Goal: Communication & Community: Answer question/provide support

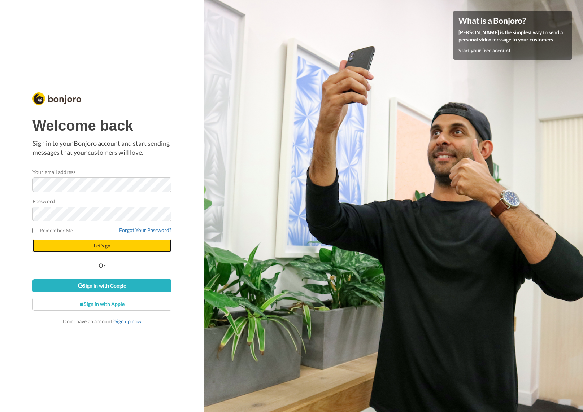
click at [95, 246] on span "Let's go" at bounding box center [102, 246] width 17 height 6
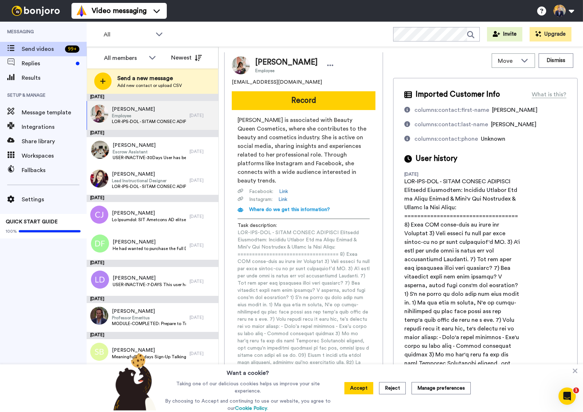
scroll to position [90, 0]
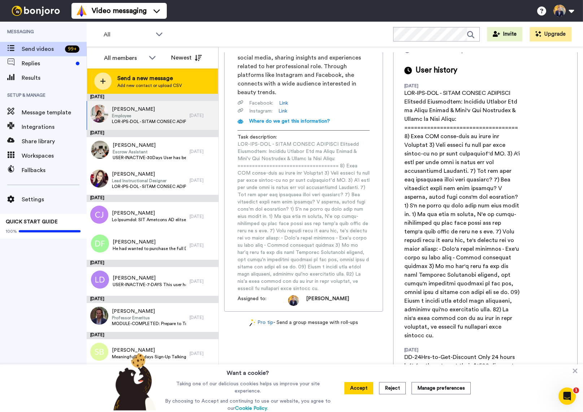
click at [103, 83] on icon at bounding box center [102, 81] width 5 height 5
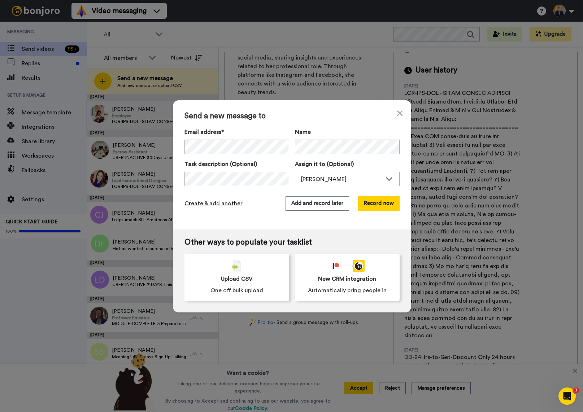
click at [211, 203] on span "Create & add another" at bounding box center [214, 203] width 58 height 9
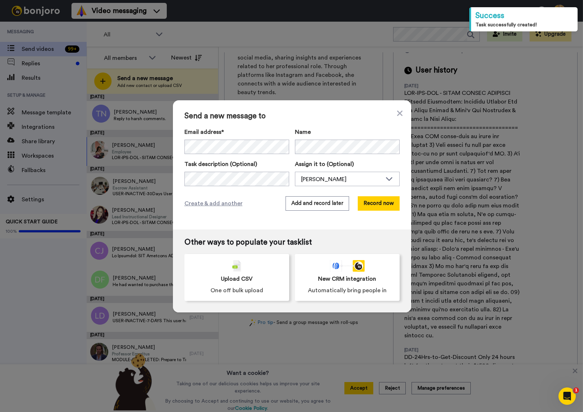
click at [127, 113] on div "Send a new message to Email address* Kristy Tennant <kristylten@gmail.com> Cher…" at bounding box center [291, 206] width 583 height 412
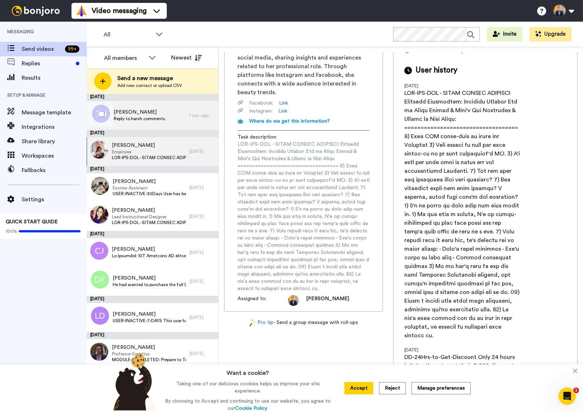
click at [135, 113] on span "[PERSON_NAME]" at bounding box center [140, 112] width 52 height 7
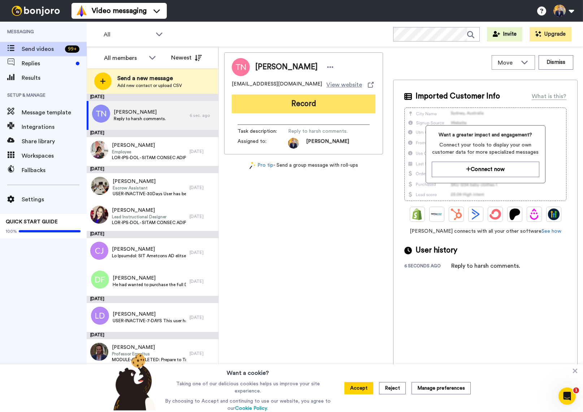
click at [288, 105] on button "Record" at bounding box center [304, 104] width 144 height 19
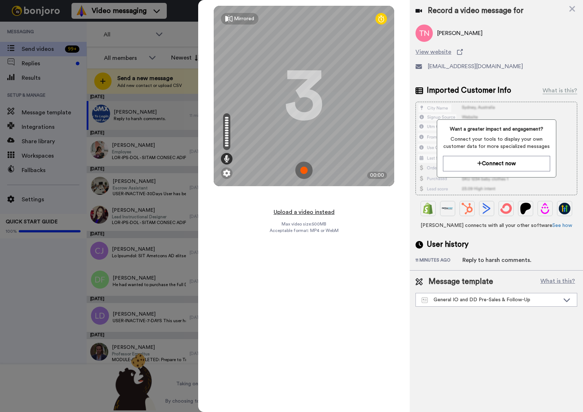
click at [304, 210] on button "Upload a video instead" at bounding box center [304, 212] width 65 height 9
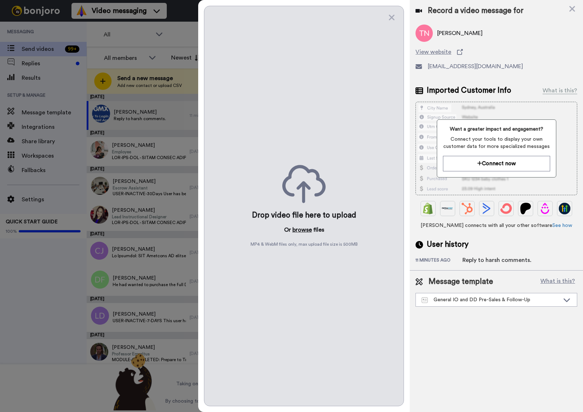
click at [297, 232] on button "browse" at bounding box center [303, 230] width 20 height 9
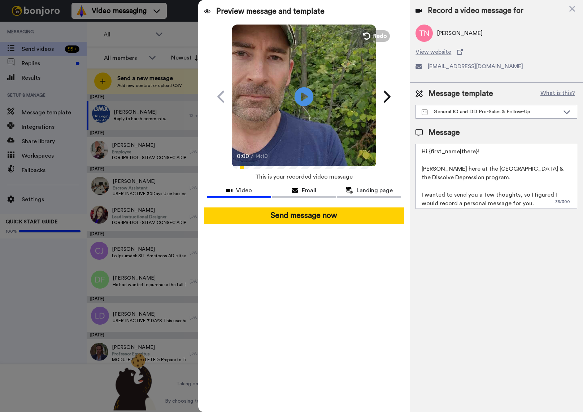
click at [303, 97] on icon "Play/Pause" at bounding box center [304, 96] width 19 height 34
click at [509, 114] on div "General IO and DD Pre-Sales & Follow-Up" at bounding box center [491, 111] width 138 height 7
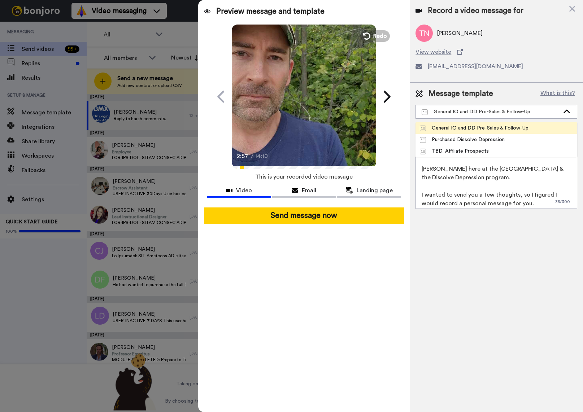
click at [484, 127] on div "General IO and DD Pre-Sales & Follow-Up" at bounding box center [474, 128] width 109 height 7
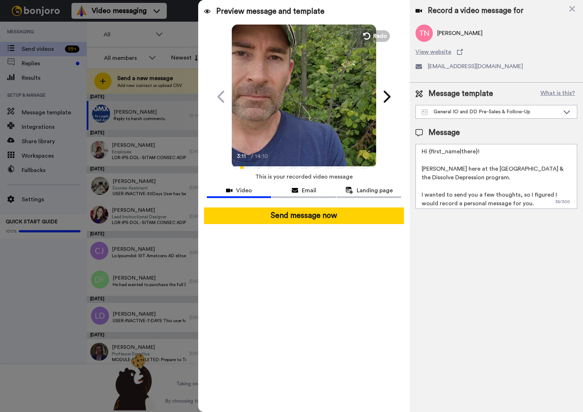
scroll to position [1, 0]
click at [483, 152] on textarea "Hi {first_name|there}! Tim here at the Inner Oasis & the Dissolve Depression pr…" at bounding box center [497, 176] width 162 height 65
drag, startPoint x: 422, startPoint y: 168, endPoint x: 457, endPoint y: 175, distance: 35.8
click at [457, 175] on textarea "Hi {first_name|there}... Tim here at the Inner Oasis & the Dissolve Depression …" at bounding box center [497, 176] width 162 height 65
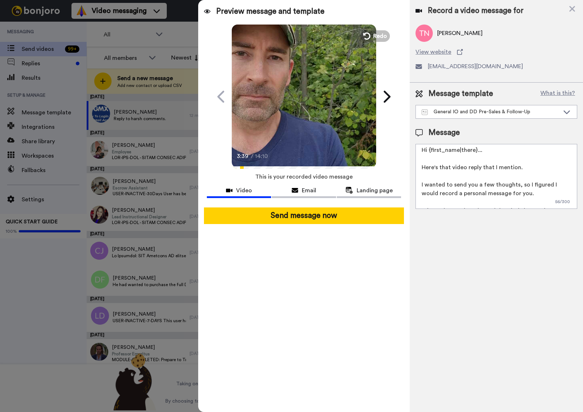
scroll to position [0, 0]
drag, startPoint x: 484, startPoint y: 149, endPoint x: 360, endPoint y: 144, distance: 123.6
click at [361, 144] on div "Preview message and template Play/Pause 3:39 / 14:10 Hi Tom, I recorded this vi…" at bounding box center [390, 206] width 385 height 412
click at [528, 169] on textarea "Hi Tom... Here's that video reply that I mention. I wanted to send you a few th…" at bounding box center [497, 176] width 162 height 65
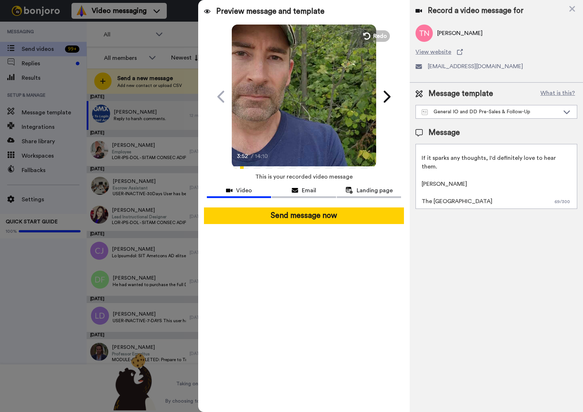
drag, startPoint x: 422, startPoint y: 167, endPoint x: 533, endPoint y: 176, distance: 111.2
click at [533, 176] on textarea "Hi Tom... Here's that video reply that I mentioned. I wanted to send you a few …" at bounding box center [497, 176] width 162 height 65
click at [453, 180] on textarea "Hi Tom... Here's that video reply that I mentioned. Tim The Inner Oasis" at bounding box center [497, 176] width 162 height 65
click at [436, 195] on textarea "Hi Tom... Here's that video reply that I mentioned. Tim The Inner Oasis" at bounding box center [497, 176] width 162 height 65
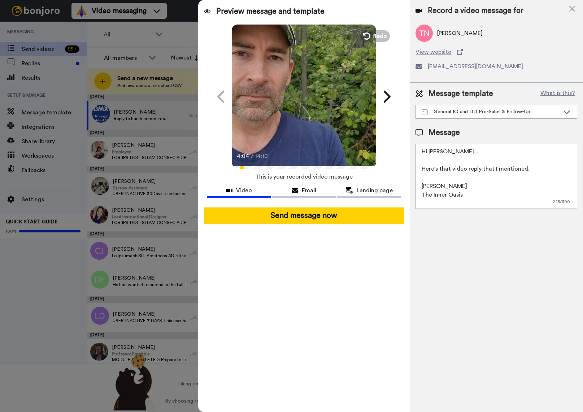
scroll to position [0, 0]
click at [536, 169] on textarea "Hi Tom... Here's that video reply that I mentioned. Tim The Inner Oasis" at bounding box center [497, 176] width 162 height 65
drag, startPoint x: 482, startPoint y: 169, endPoint x: 525, endPoint y: 168, distance: 42.6
click at [525, 168] on textarea "Hi Tom... Here's that video reply that I mentioned. Tim The Inner Oasis" at bounding box center [497, 176] width 162 height 65
type textarea "Hi Tom... Here's that video reply that I recorded for you. Tim The Inner Oasis"
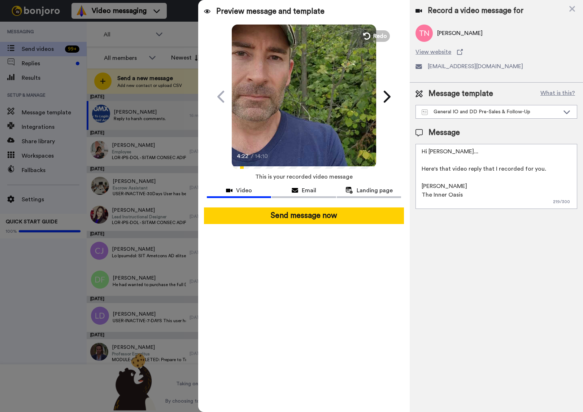
click at [269, 120] on video at bounding box center [304, 95] width 144 height 144
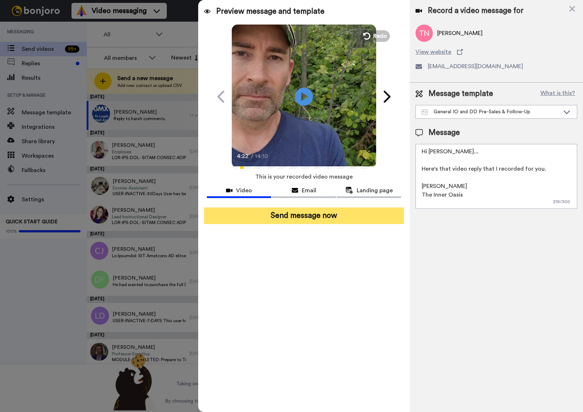
click at [304, 216] on button "Send message now" at bounding box center [304, 216] width 200 height 17
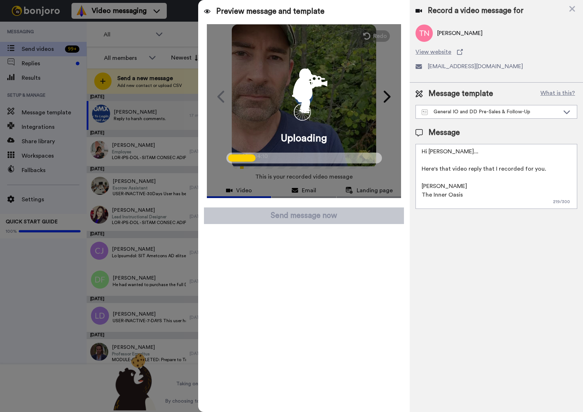
click at [137, 151] on div at bounding box center [291, 206] width 583 height 412
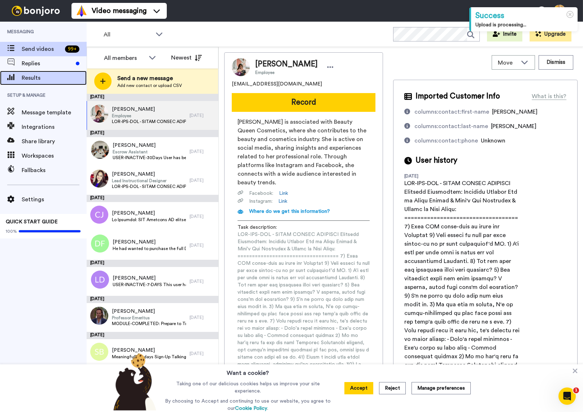
click at [43, 77] on span "Results" at bounding box center [54, 78] width 65 height 9
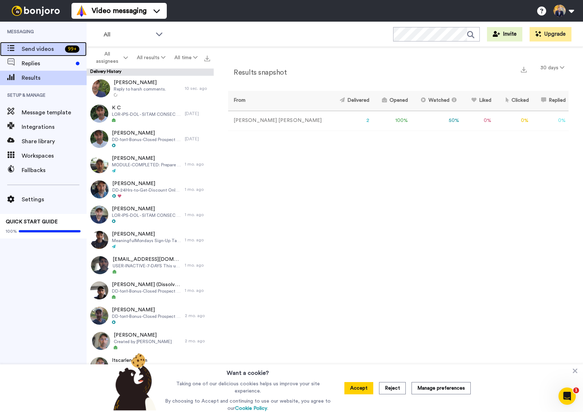
click at [25, 51] on span "Send videos" at bounding box center [42, 49] width 40 height 9
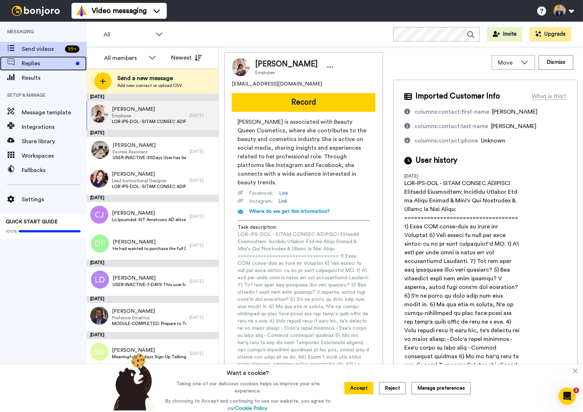
click at [53, 66] on span "Replies" at bounding box center [47, 63] width 51 height 9
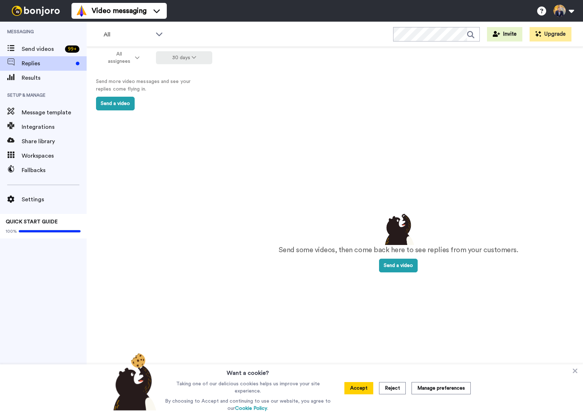
click at [186, 55] on button "30 days" at bounding box center [184, 57] width 57 height 13
click at [180, 98] on span "90 days" at bounding box center [175, 98] width 20 height 5
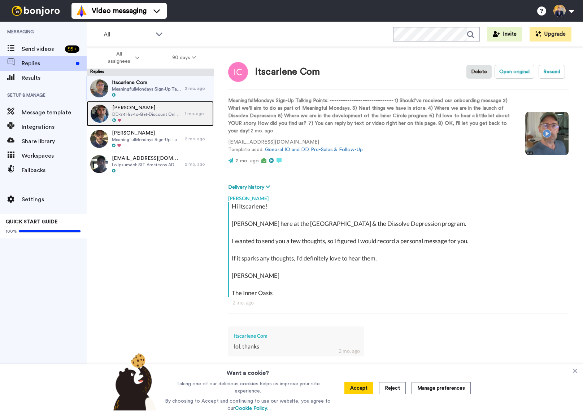
click at [135, 112] on span "DD-24Hrs-to-Get-Discount Only 24 hours left for them to get their $1500 discoun…" at bounding box center [146, 115] width 69 height 6
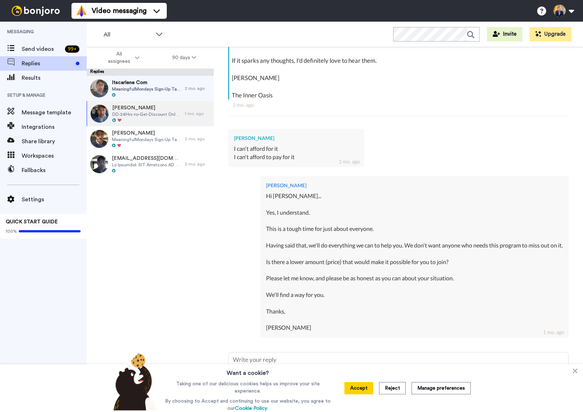
scroll to position [200, 0]
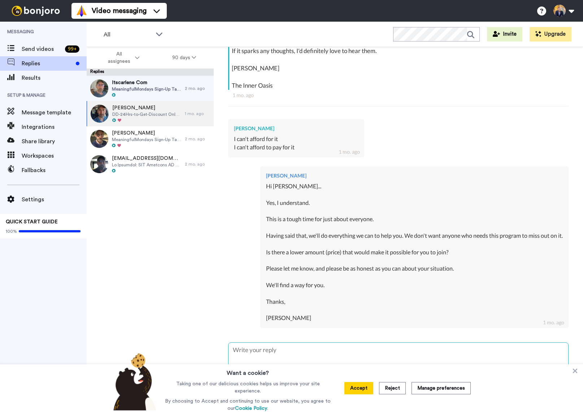
click at [260, 345] on textarea at bounding box center [399, 366] width 340 height 46
type textarea "x"
type textarea "O"
type textarea "x"
type textarea "One"
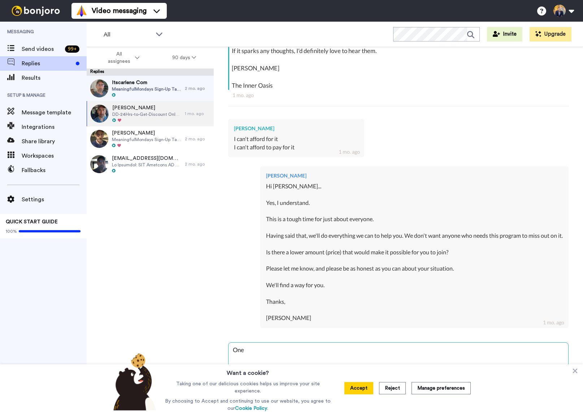
type textarea "x"
type textarea "One"
type textarea "x"
type textarea "One o"
type textarea "x"
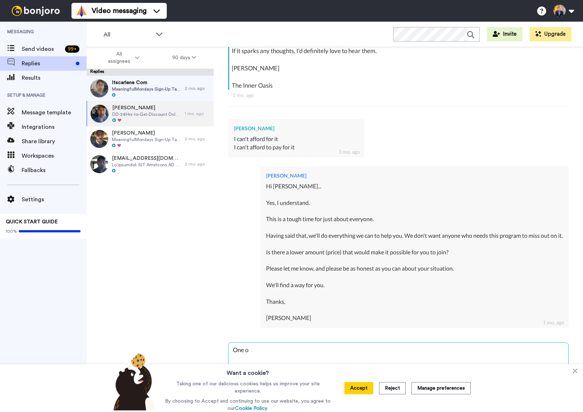
type textarea "One ot"
type textarea "x"
type textarea "One oth"
type textarea "x"
type textarea "One othe"
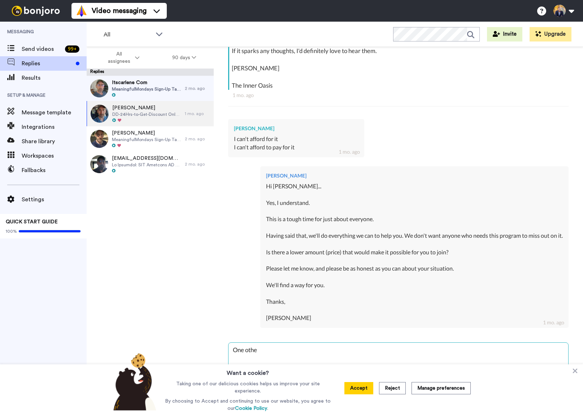
type textarea "x"
type textarea "One other"
type textarea "x"
type textarea "One other"
type textarea "x"
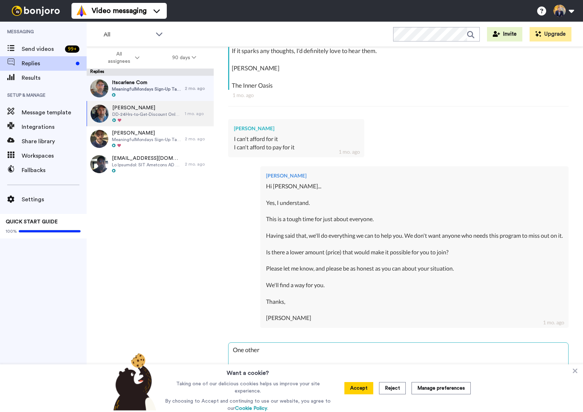
type textarea "One other t"
type textarea "x"
type textarea "One other th"
type textarea "x"
type textarea "One other thi"
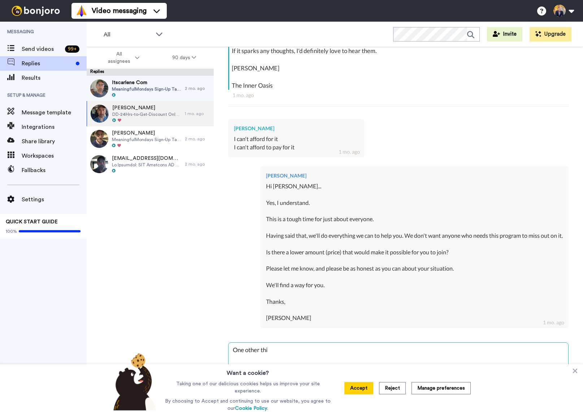
type textarea "x"
type textarea "One other thin"
type textarea "x"
type textarea "One other thing"
type textarea "x"
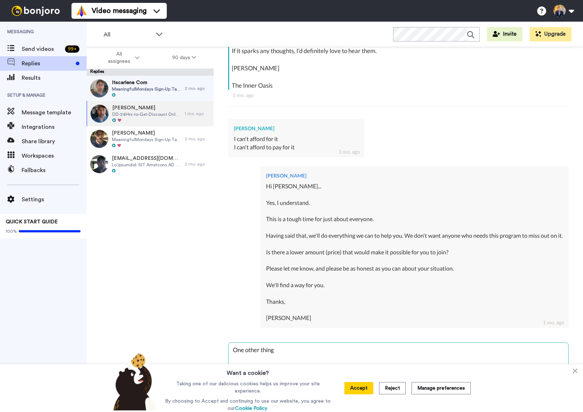
type textarea "One other thing"
type textarea "x"
type textarea "One other thing A"
type textarea "x"
type textarea "One other thing Ab"
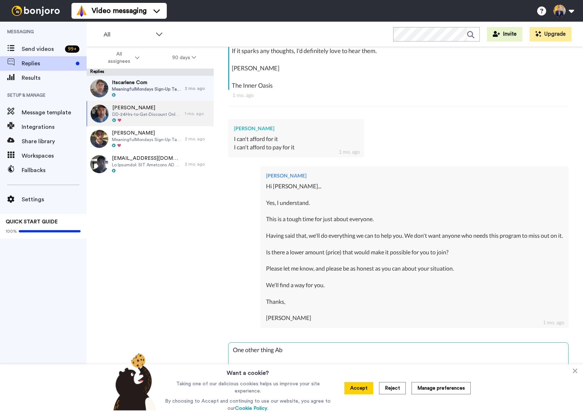
type textarea "x"
type textarea "One other thing Abu"
type textarea "x"
type textarea "One other thing Abub"
type textarea "x"
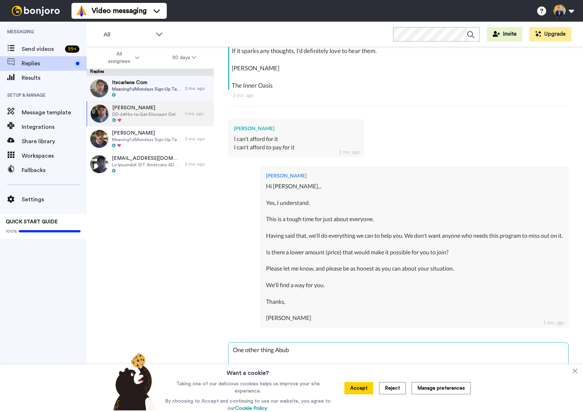
type textarea "One other thing Abuba"
type textarea "x"
type textarea "One other thing Abubak"
type textarea "x"
type textarea "One other thing Abubaka"
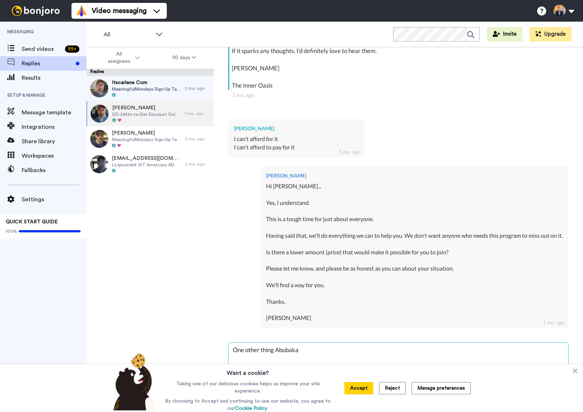
type textarea "x"
type textarea "One other thing Abubakar"
type textarea "x"
type textarea "One other thing Abubakar."
type textarea "x"
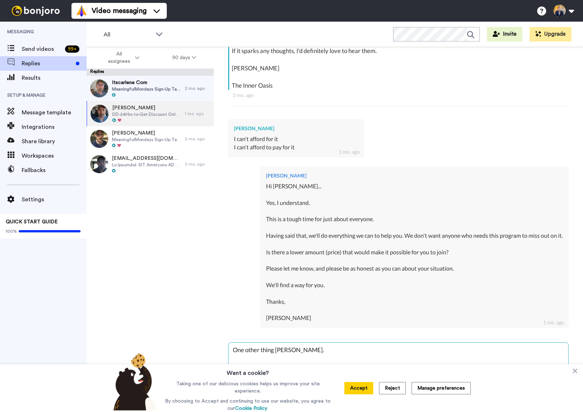
type textarea "One other thing Abubakar.."
type textarea "x"
type textarea "One other thing Abubakar..."
type textarea "x"
type textarea "One other thing Abubakar...."
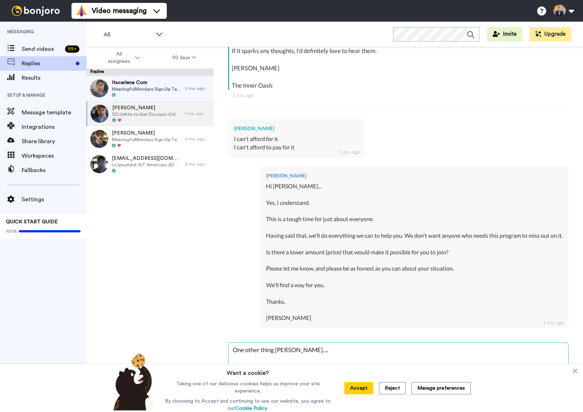
type textarea "x"
type textarea "One other thing Abubakar...."
type textarea "x"
type textarea "One other thing Abubakar...."
click at [371, 391] on button "Accept" at bounding box center [359, 389] width 29 height 12
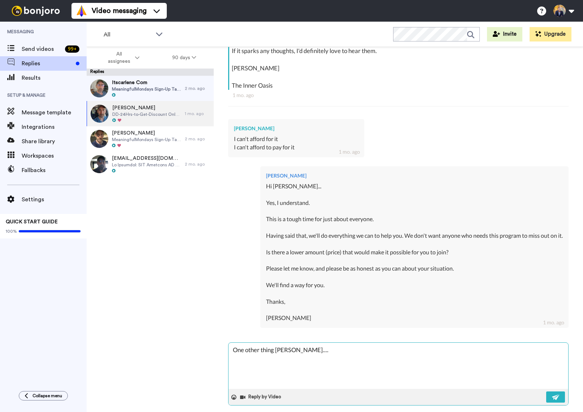
click at [247, 363] on textarea "One other thing Abubakar...." at bounding box center [399, 366] width 340 height 46
type textarea "x"
type textarea "One other thing Abubakar.... D"
type textarea "x"
type textarea "One other thing Abubakar.... Do"
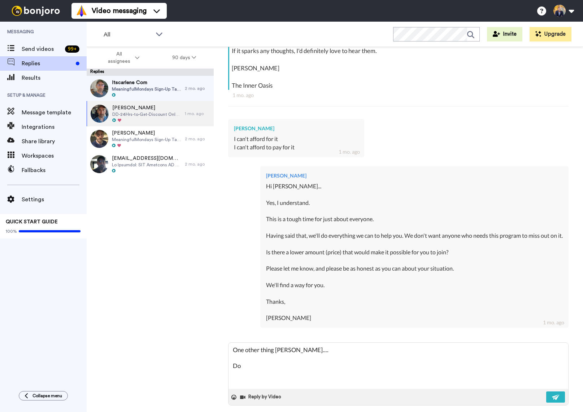
type textarea "x"
type textarea "One other thing Abubakar.... Don"
type textarea "x"
type textarea "One other thing Abubakar.... Don'"
type textarea "x"
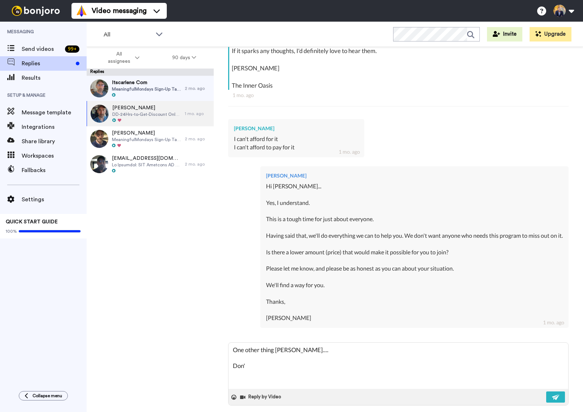
type textarea "One other thing Abubakar.... Don't"
type textarea "x"
type textarea "One other thing Abubakar.... Don't"
type textarea "x"
type textarea "One other thing Abubakar.... Don't l"
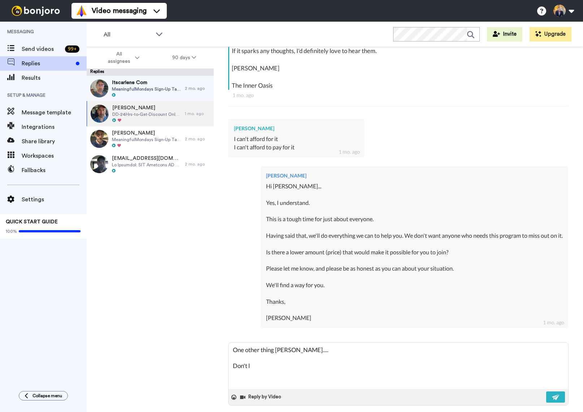
type textarea "x"
type textarea "One other thing Abubakar.... Don't le"
type textarea "x"
type textarea "One other thing Abubakar.... Don't let"
type textarea "x"
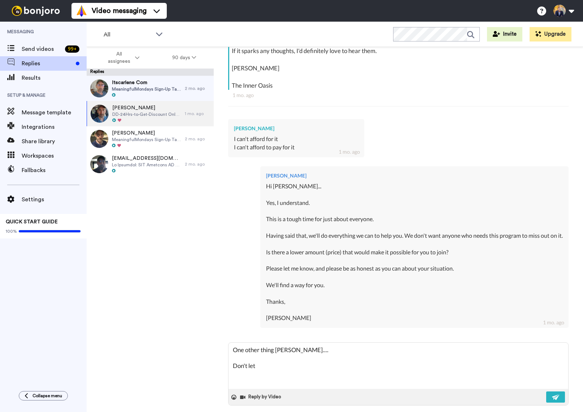
type textarea "One other thing Abubakar.... Don't let"
type textarea "x"
type textarea "One other thing Abubakar.... Don't let e"
type textarea "x"
type textarea "One other thing Abubakar.... Don't let em"
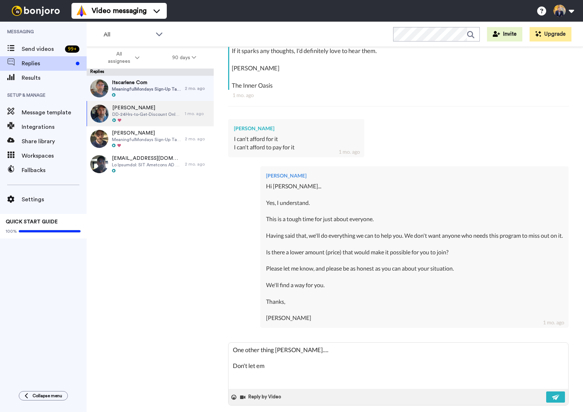
type textarea "x"
type textarea "One other thing Abubakar.... Don't let emb"
type textarea "x"
type textarea "One other thing Abubakar.... Don't let emba"
type textarea "x"
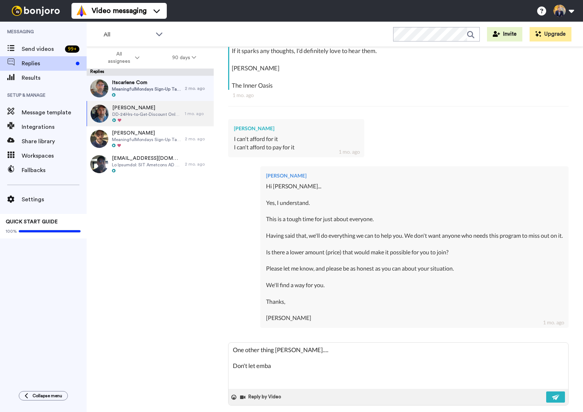
type textarea "One other thing Abubakar.... Don't let embar"
type textarea "x"
type textarea "One other thing Abubakar.... Don't let embarr"
type textarea "x"
type textarea "One other thing Abubakar.... Don't let embarra"
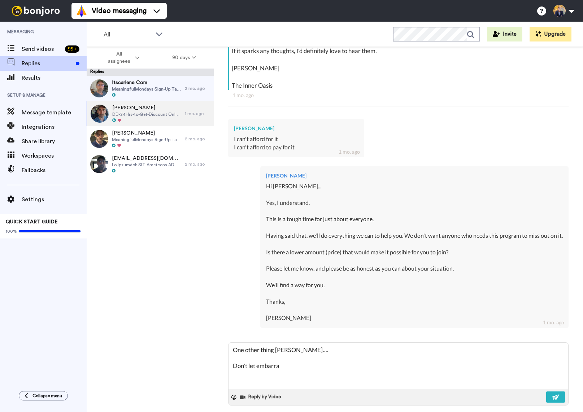
type textarea "x"
type textarea "One other thing Abubakar.... Don't let embarras"
type textarea "x"
type textarea "One other thing Abubakar.... Don't let embarrass"
type textarea "x"
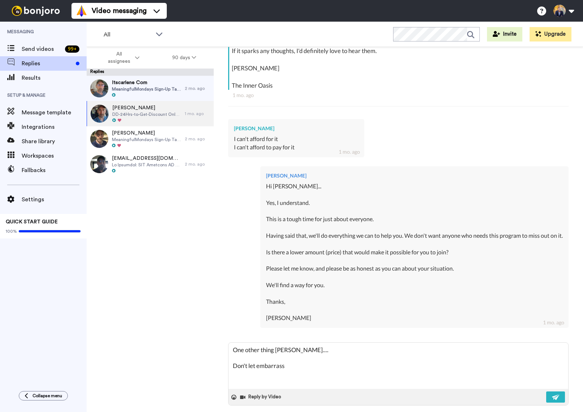
type textarea "One other thing Abubakar.... Don't let embarrassm"
type textarea "x"
type textarea "One other thing Abubakar.... Don't let embarrassme"
type textarea "x"
type textarea "One other thing Abubakar.... Don't let embarrassmen"
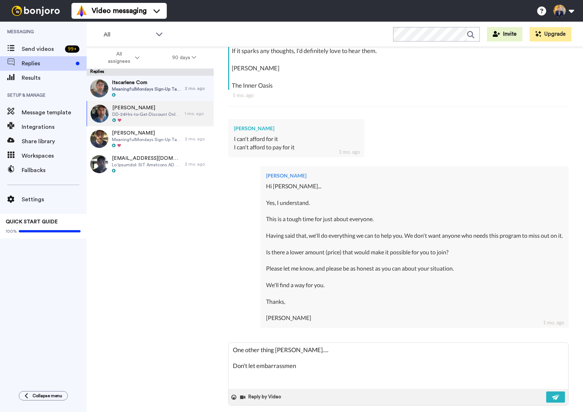
type textarea "x"
type textarea "One other thing Abubakar.... Don't let embarrassment"
type textarea "x"
type textarea "One other thing Abubakar.... Don't let embarrassment"
type textarea "x"
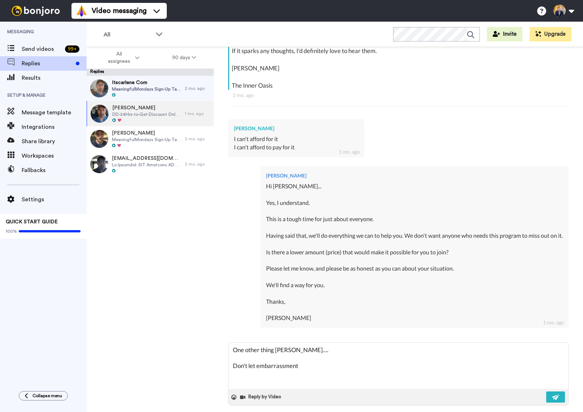
type textarea "One other thing Abubakar.... Don't let embarrassment"
type textarea "x"
type textarea "One other thing Abubakar.... Don't let embarrassmen"
type textarea "x"
type textarea "One other thing Abubakar.... Don't let embarrassme"
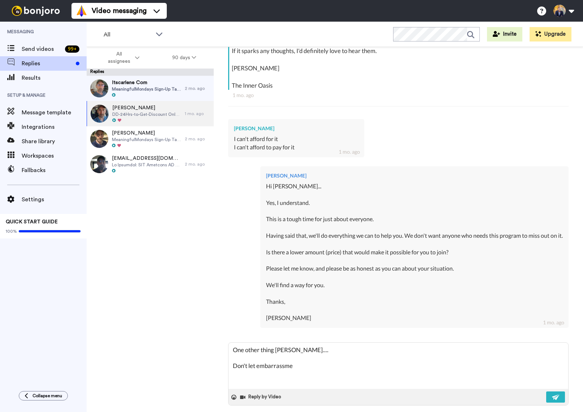
type textarea "x"
type textarea "One other thing Abubakar.... Don't let embarrassm"
type textarea "x"
type textarea "One other thing Abubakar.... Don't let embarrass"
type textarea "x"
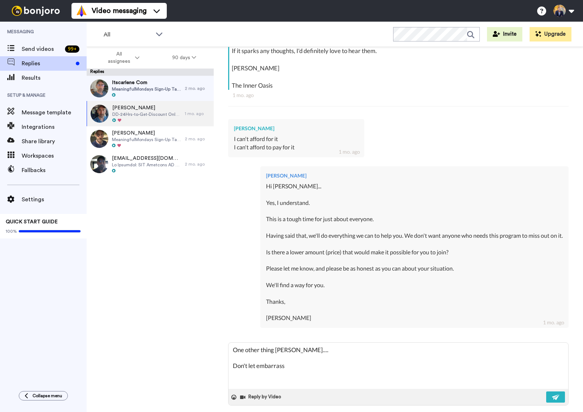
type textarea "One other thing Abubakar.... Don't let embarras"
type textarea "x"
type textarea "One other thing Abubakar.... Don't let embarra"
type textarea "x"
type textarea "One other thing Abubakar.... Don't let embarr"
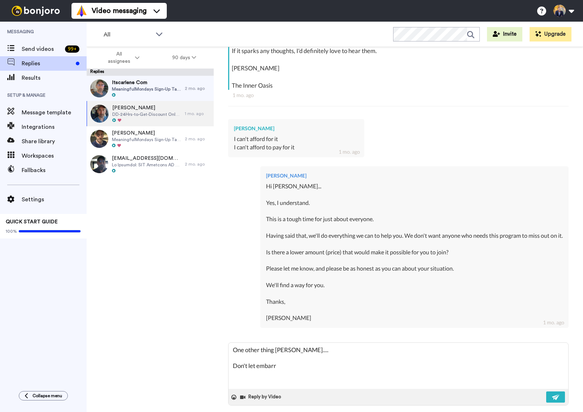
type textarea "x"
type textarea "One other thing Abubakar.... Don't let embar"
type textarea "x"
type textarea "One other thing Abubakar.... Don't let emba"
type textarea "x"
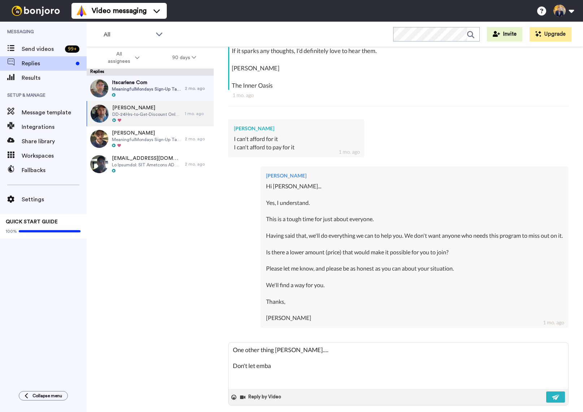
type textarea "One other thing Abubakar.... Don't let emb"
type textarea "x"
type textarea "One other thing Abubakar.... Don't let em"
type textarea "x"
type textarea "One other thing Abubakar.... Don't let e"
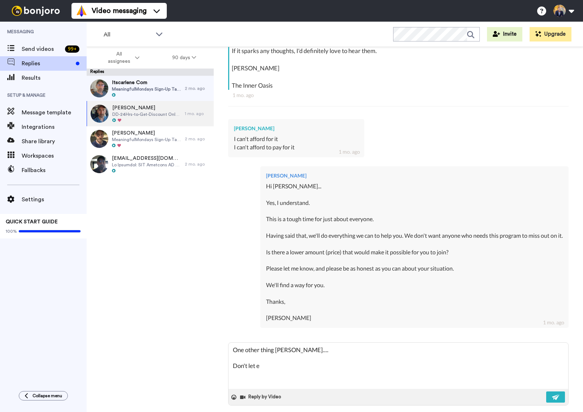
type textarea "x"
type textarea "One other thing Abubakar.... Don't let"
type textarea "x"
type textarea "One other thing Abubakar.... Don't let a"
type textarea "x"
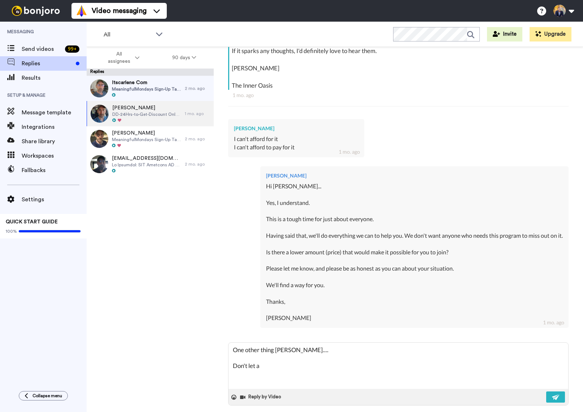
type textarea "One other thing Abubakar.... Don't let an"
type textarea "x"
type textarea "One other thing Abubakar.... Don't let any"
type textarea "x"
type textarea "One other thing Abubakar.... Don't let anyt"
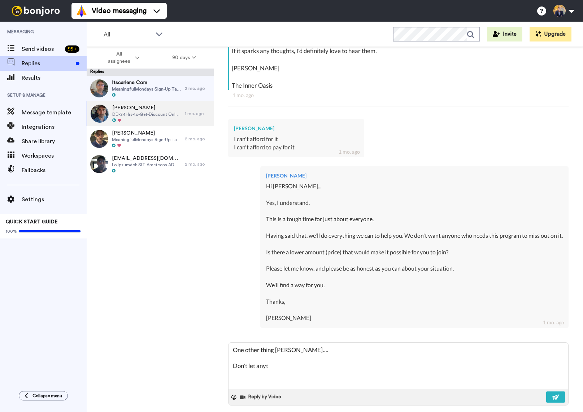
type textarea "x"
type textarea "One other thing Abubakar.... Don't let anyth"
type textarea "x"
type textarea "One other thing Abubakar.... Don't let anythi"
type textarea "x"
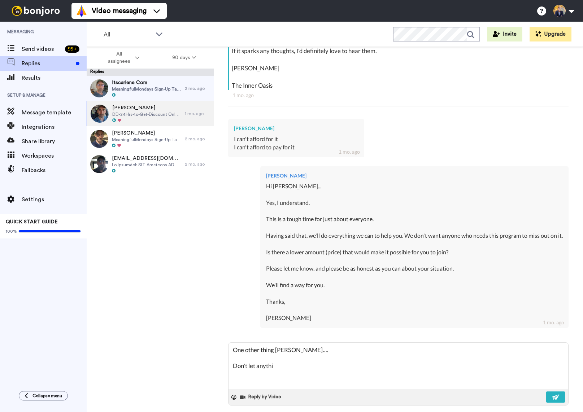
type textarea "One other thing Abubakar.... Don't let anythin"
type textarea "x"
type textarea "One other thing Abubakar.... Don't let anything"
type textarea "x"
type textarea "One other thing Abubakar.... Don't let anything"
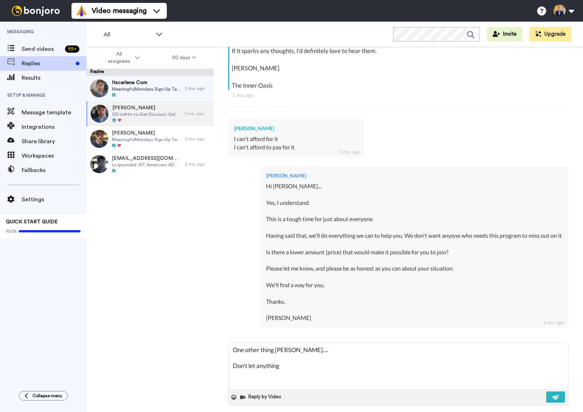
type textarea "x"
type textarea "One other thing Abubakar.... Don't let anything i"
type textarea "x"
type textarea "One other thing Abubakar.... Don't let anything in"
type textarea "x"
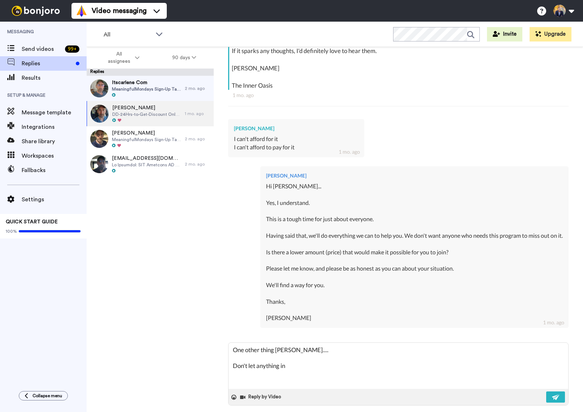
type textarea "One other thing Abubakar.... Don't let anything in"
type textarea "x"
type textarea "One other thing Abubakar.... Don't let anything in y"
type textarea "x"
type textarea "One other thing Abubakar.... Don't let anything in yo"
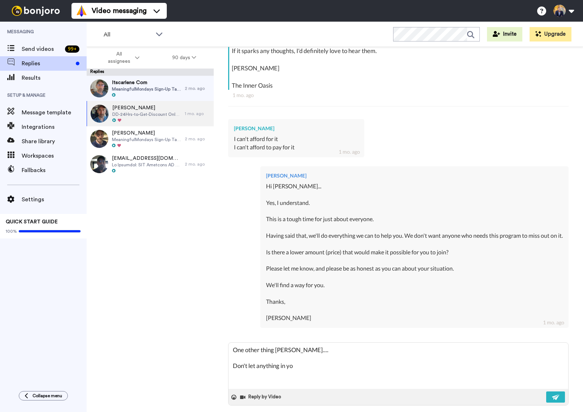
type textarea "x"
type textarea "One other thing Abubakar.... Don't let anything in you"
type textarea "x"
type textarea "One other thing Abubakar.... Don't let anything in you"
type textarea "x"
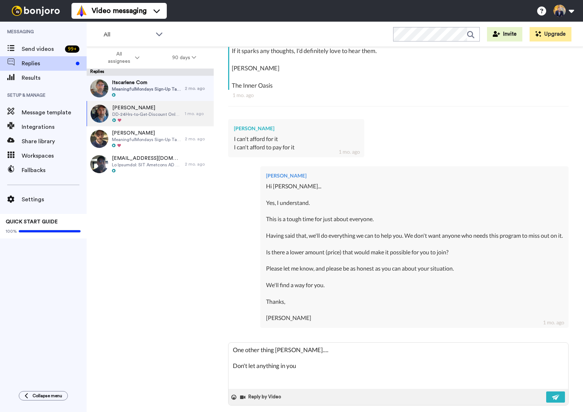
type textarea "One other thing Abubakar.... Don't let anything in you k"
type textarea "x"
type textarea "One other thing Abubakar.... Don't let anything in you ke"
type textarea "x"
type textarea "One other thing Abubakar.... Don't let anything in you kee"
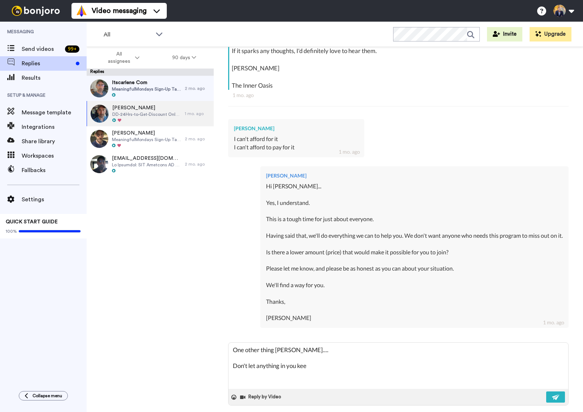
type textarea "x"
type textarea "One other thing Abubakar.... Don't let anything in you keep"
type textarea "x"
type textarea "One other thing Abubakar.... Don't let anything in you keep"
type textarea "x"
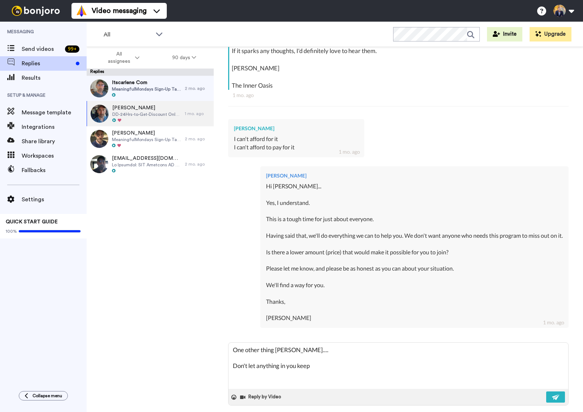
type textarea "One other thing Abubakar.... Don't let anything in you keep y"
type textarea "x"
type textarea "One other thing Abubakar.... Don't let anything in you keep yo"
type textarea "x"
type textarea "One other thing Abubakar.... Don't let anything in you keep you"
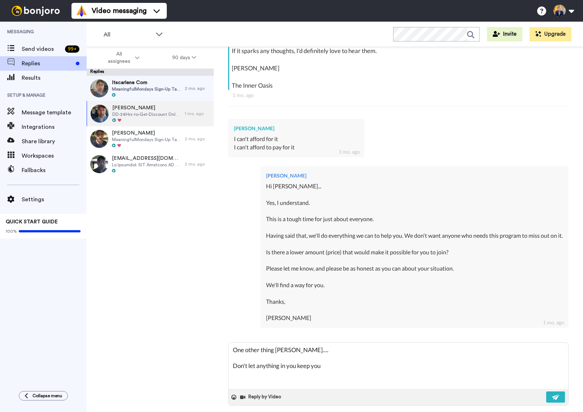
type textarea "x"
type textarea "One other thing Abubakar.... Don't let anything in you keep you f"
type textarea "x"
type textarea "One other thing Abubakar.... Don't let anything in you keep you fr"
type textarea "x"
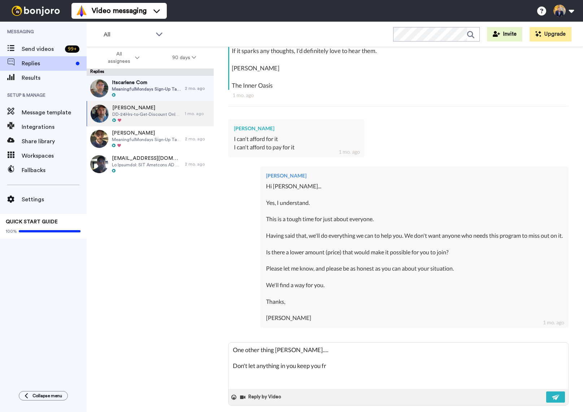
type textarea "One other thing Abubakar.... Don't let anything in you keep you fro"
type textarea "x"
type textarea "One other thing Abubakar.... Don't let anything in you keep you from"
type textarea "x"
type textarea "One other thing Abubakar.... Don't let anything in you keep you from"
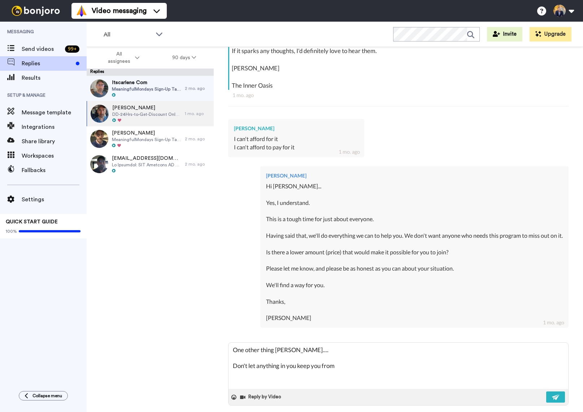
type textarea "x"
type textarea "One other thing Abubakar.... Don't let anything in you keep you from a"
type textarea "x"
type textarea "One other thing Abubakar.... Don't let anything in you keep you from as"
type textarea "x"
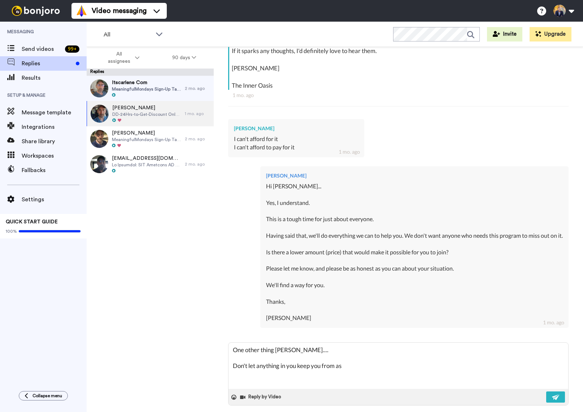
type textarea "One other thing Abubakar.... Don't let anything in you keep you from ask"
type textarea "x"
type textarea "One other thing Abubakar.... Don't let anything in you keep you from aski"
click at [401, 360] on textarea "One other thing Abubakar.... Don't let anything in you keep you from asking for…" at bounding box center [399, 366] width 340 height 46
drag, startPoint x: 401, startPoint y: 360, endPoint x: 417, endPoint y: 359, distance: 15.9
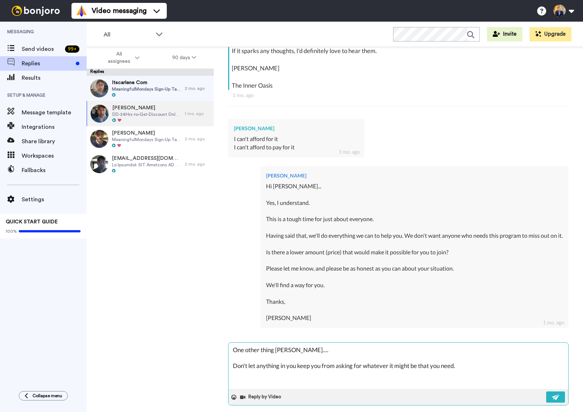
click at [417, 359] on textarea "One other thing Abubakar.... Don't let anything in you keep you from asking for…" at bounding box center [399, 366] width 340 height 46
click at [459, 360] on textarea "One other thing Abubakar.... Don't let anything in you keep you from asking for…" at bounding box center [399, 366] width 340 height 46
click at [347, 375] on textarea "One other thing Abubakar.... Don't let anything in you keep you from asking for…" at bounding box center [399, 366] width 340 height 46
click at [380, 359] on textarea "One other thing Abubakar.... Don't let anything in you keep you from asking for…" at bounding box center [399, 366] width 340 height 46
drag, startPoint x: 380, startPoint y: 359, endPoint x: 411, endPoint y: 360, distance: 31.1
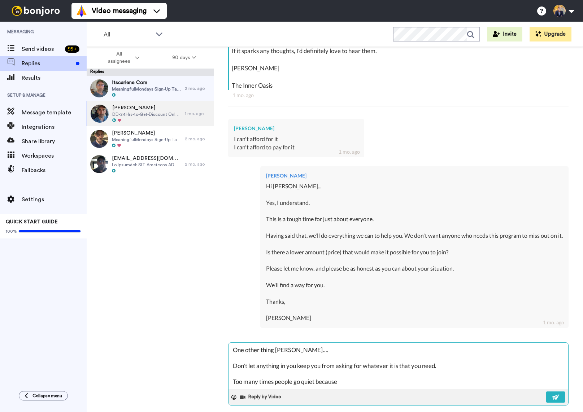
click at [411, 360] on textarea "One other thing Abubakar.... Don't let anything in you keep you from asking for…" at bounding box center [399, 366] width 340 height 46
click at [349, 375] on textarea "One other thing Abubakar.... Don't let anything in you keep you from asking for…" at bounding box center [399, 366] width 340 height 46
drag, startPoint x: 348, startPoint y: 375, endPoint x: 230, endPoint y: 375, distance: 118.1
click at [231, 375] on textarea "One other thing Abubakar.... Don't let anything in you keep you from asking for…" at bounding box center [399, 366] width 340 height 46
click at [241, 372] on textarea "One other thing Abubakar.... Don't let anything in you keep you from asking for…" at bounding box center [399, 366] width 340 height 46
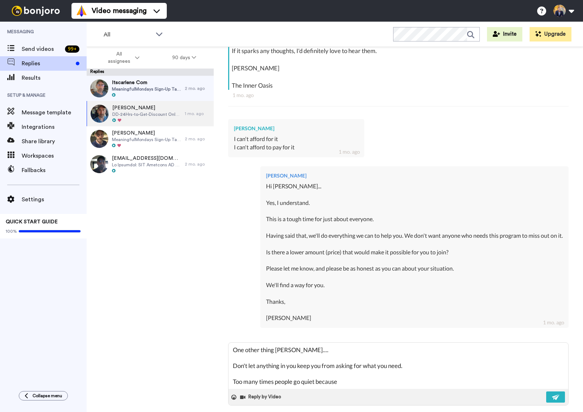
drag, startPoint x: 349, startPoint y: 377, endPoint x: 222, endPoint y: 371, distance: 126.6
click at [222, 371] on div "Abubakar Musa Delete Open original Resend DD-24Hrs-to-Get-Discount Only 24 hour…" at bounding box center [399, 242] width 370 height 391
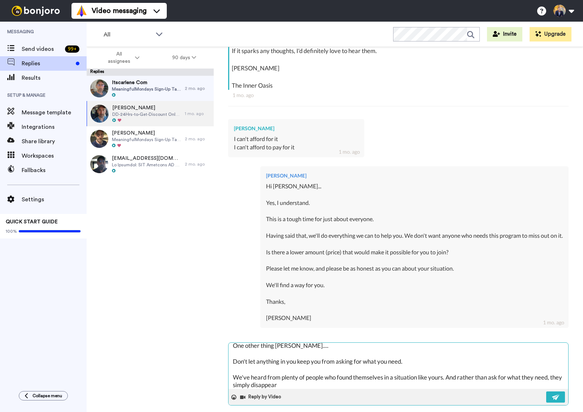
scroll to position [8, 0]
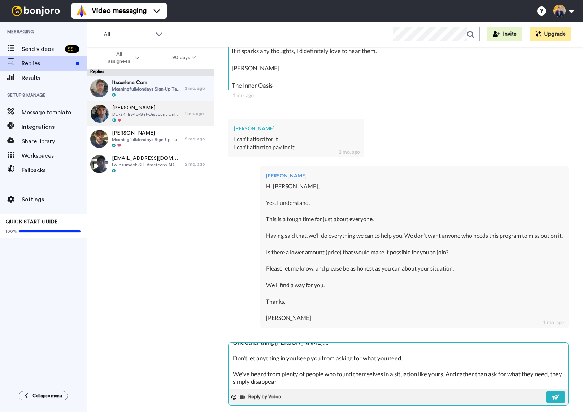
drag, startPoint x: 301, startPoint y: 377, endPoint x: 265, endPoint y: 377, distance: 36.1
click at [265, 377] on textarea "One other thing Abubakar.... Don't let anything in you keep you from asking for…" at bounding box center [399, 366] width 340 height 46
click at [552, 367] on textarea "One other thing Abubakar.... Don't let anything in you keep you from asking for…" at bounding box center [399, 366] width 340 height 46
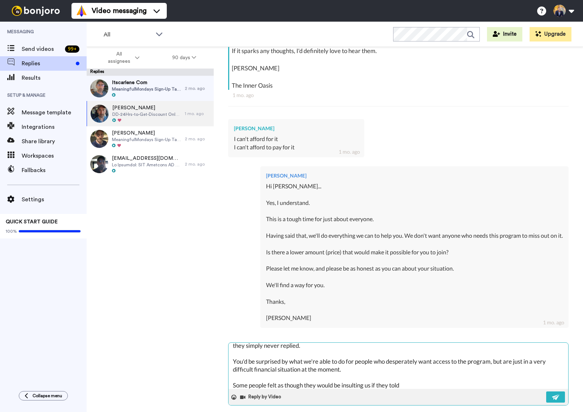
scroll to position [47, 0]
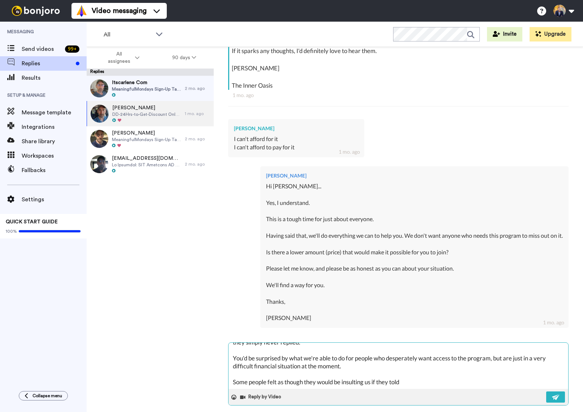
drag, startPoint x: 409, startPoint y: 379, endPoint x: 381, endPoint y: 369, distance: 29.0
click at [373, 376] on textarea "One other thing Abubakar.... Don't let anything in you keep you from asking for…" at bounding box center [399, 366] width 340 height 46
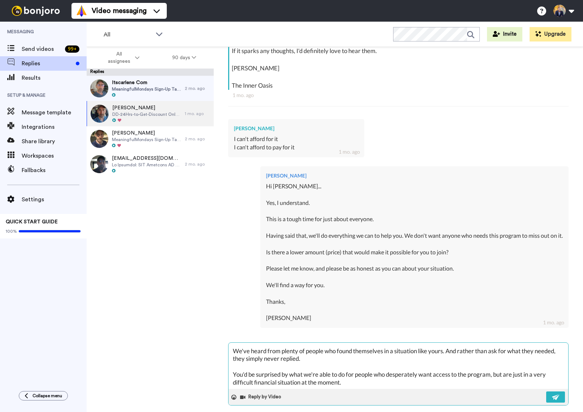
scroll to position [29, 0]
click at [458, 345] on textarea "One other thing Abubakar.... Don't let anything in you keep you from asking for…" at bounding box center [399, 366] width 340 height 46
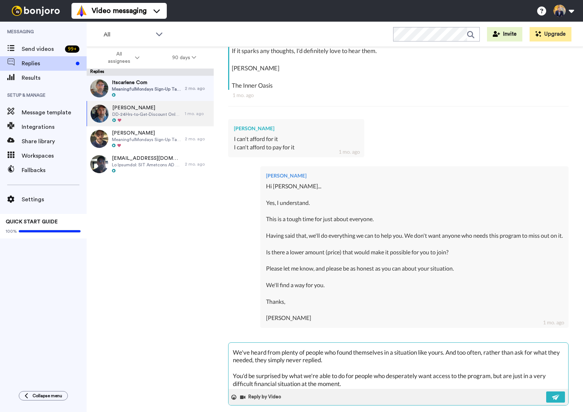
click at [527, 345] on textarea "One other thing Abubakar.... Don't let anything in you keep you from asking for…" at bounding box center [399, 366] width 340 height 46
click at [281, 353] on textarea "One other thing Abubakar.... Don't let anything in you keep you from asking for…" at bounding box center [399, 366] width 340 height 46
click at [521, 369] on textarea "One other thing Abubakar.... Don't let anything in you keep you from asking for…" at bounding box center [399, 366] width 340 height 46
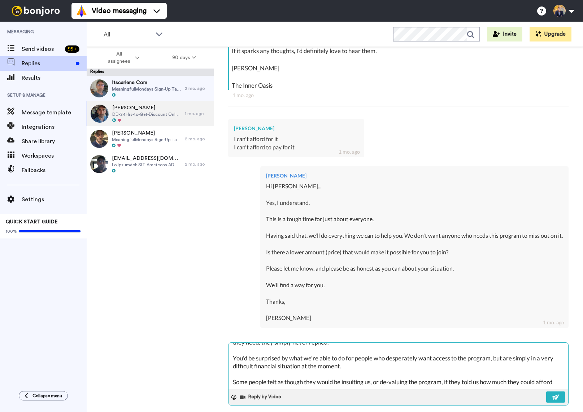
scroll to position [55, 0]
click at [258, 374] on textarea "One other thing Abubakar.... Don't let anything in you keep you from asking for…" at bounding box center [399, 366] width 340 height 46
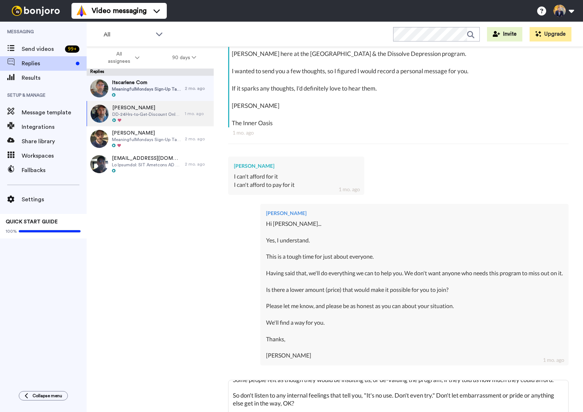
scroll to position [200, 0]
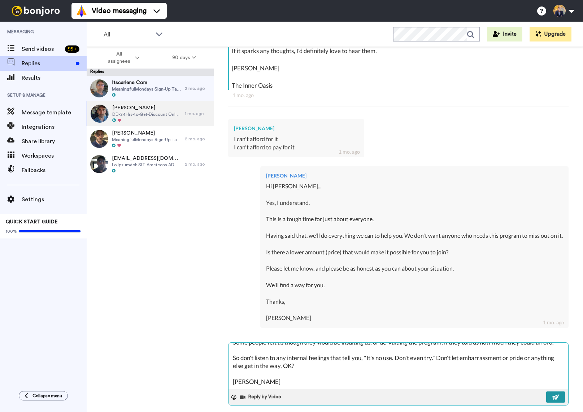
click at [552, 395] on img at bounding box center [556, 398] width 8 height 6
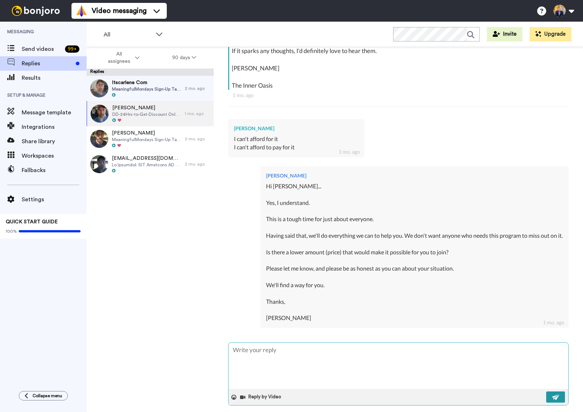
scroll to position [0, 0]
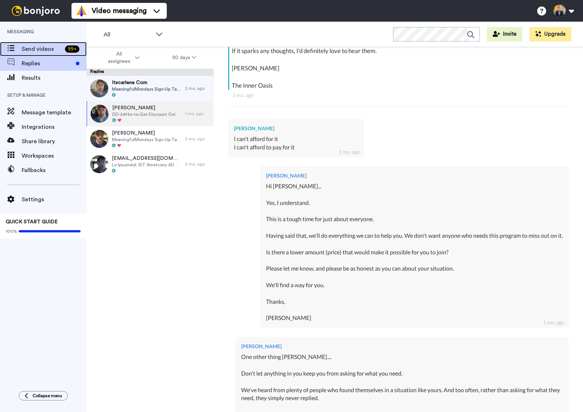
click at [27, 47] on span "Send videos" at bounding box center [42, 49] width 40 height 9
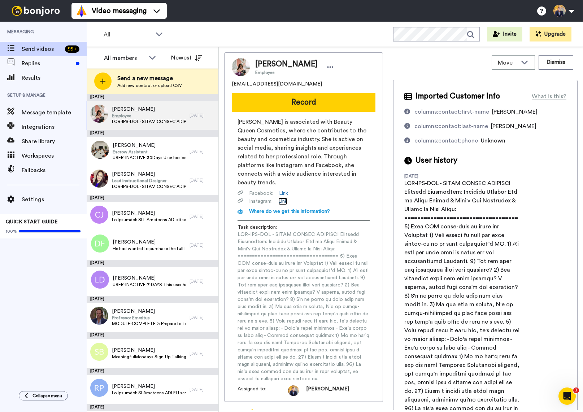
click at [284, 198] on link "Link" at bounding box center [282, 201] width 9 height 7
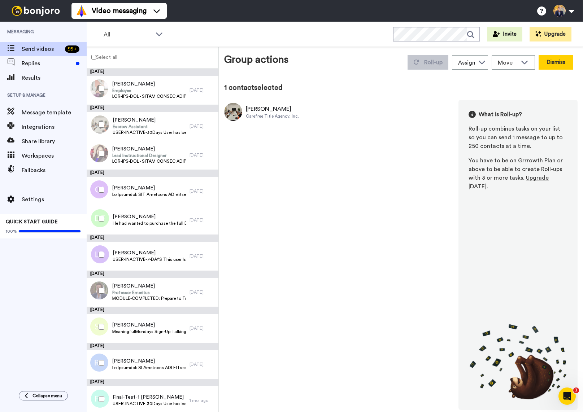
click at [558, 64] on button "Dismiss" at bounding box center [556, 62] width 35 height 14
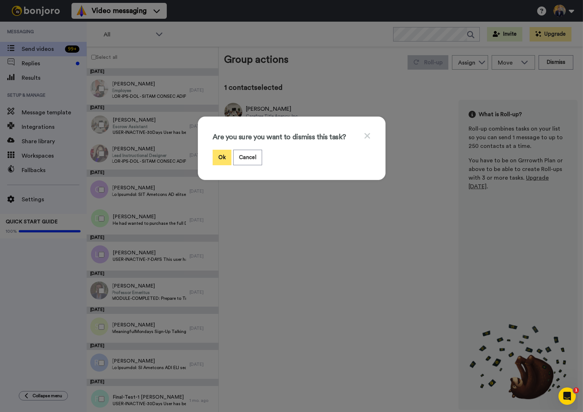
click at [221, 154] on button "Ok" at bounding box center [222, 158] width 19 height 16
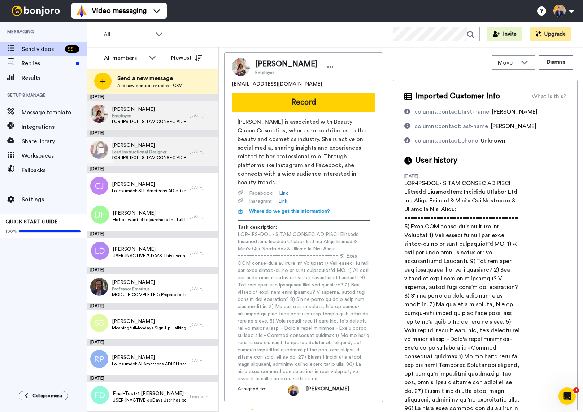
click at [127, 151] on span "Lead Instructional Designer" at bounding box center [149, 152] width 74 height 6
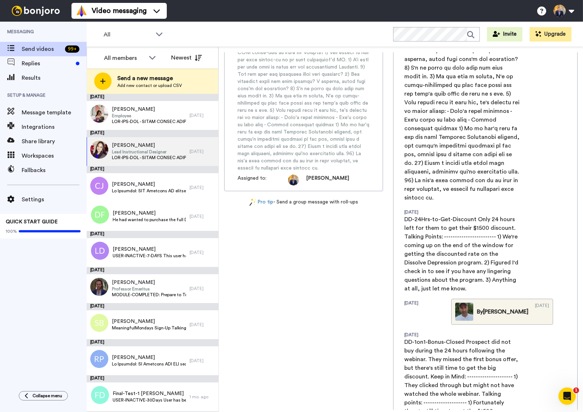
scroll to position [306, 0]
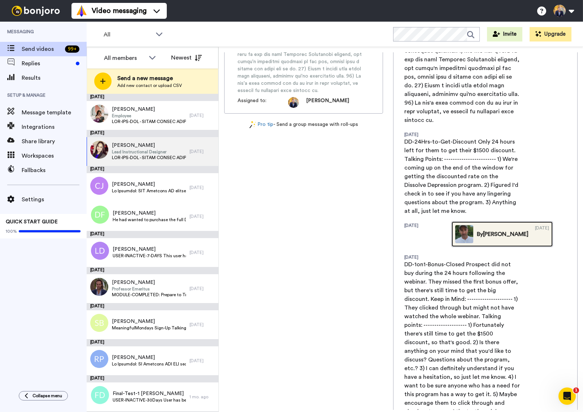
click at [459, 225] on img at bounding box center [464, 234] width 18 height 18
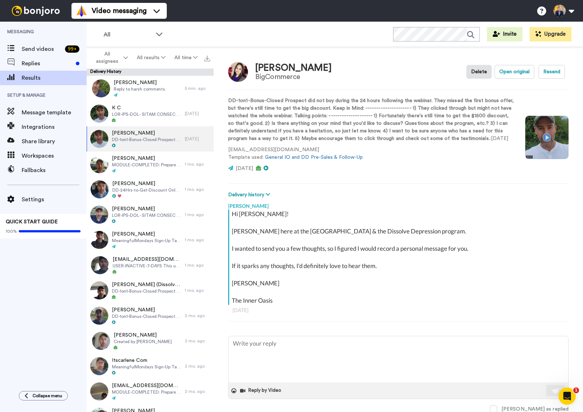
click at [544, 142] on video at bounding box center [547, 137] width 43 height 43
click at [29, 63] on span "Replies" at bounding box center [47, 63] width 51 height 9
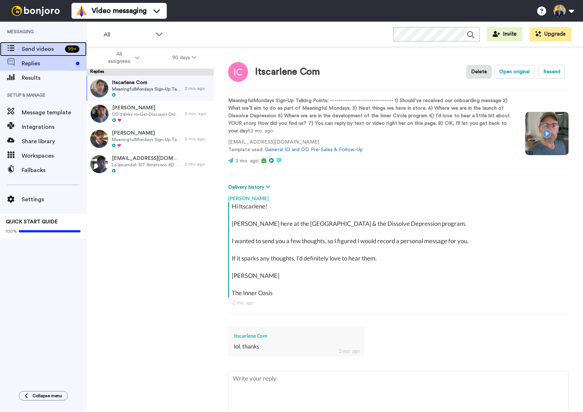
click at [25, 51] on span "Send videos" at bounding box center [42, 49] width 40 height 9
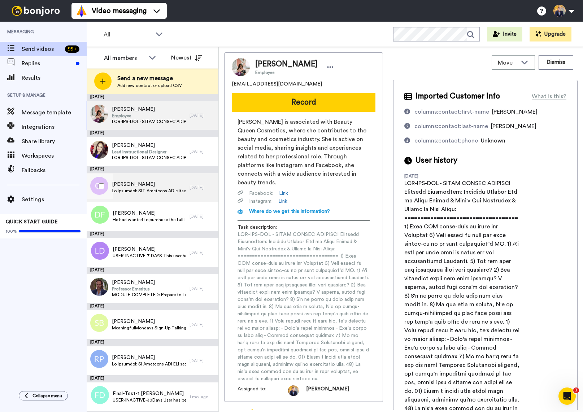
click at [131, 187] on span "[PERSON_NAME]" at bounding box center [149, 184] width 74 height 7
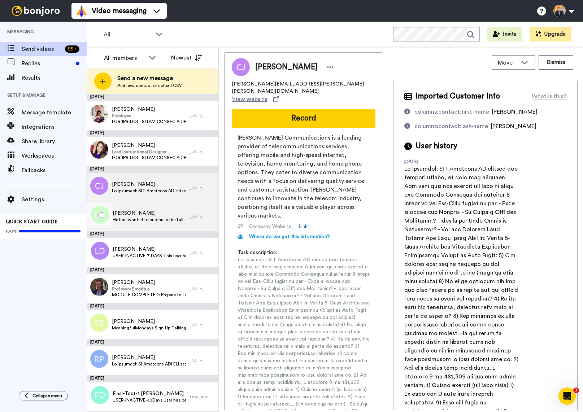
click at [138, 227] on div "[PERSON_NAME] He had wanted to purchase the full Dissolve Depression program, b…" at bounding box center [138, 216] width 103 height 29
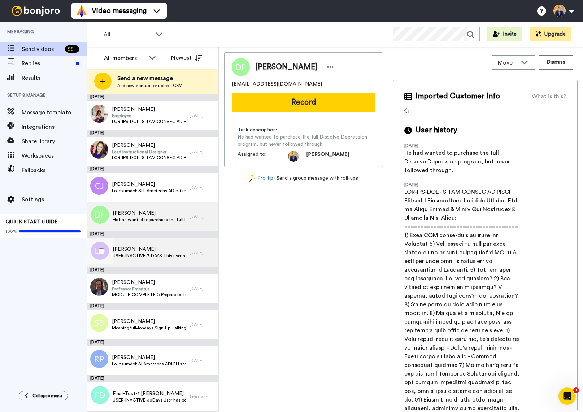
click at [134, 251] on span "[PERSON_NAME]" at bounding box center [149, 249] width 73 height 7
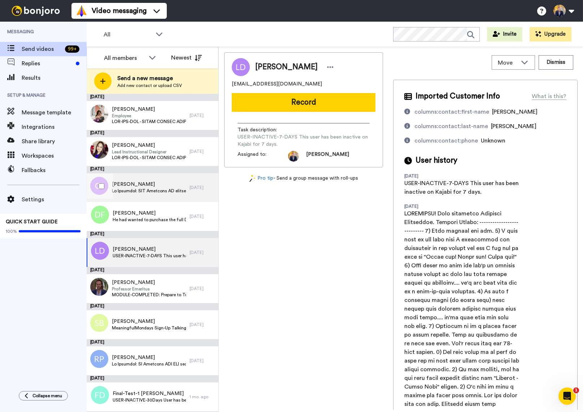
click at [125, 183] on span "[PERSON_NAME]" at bounding box center [149, 184] width 74 height 7
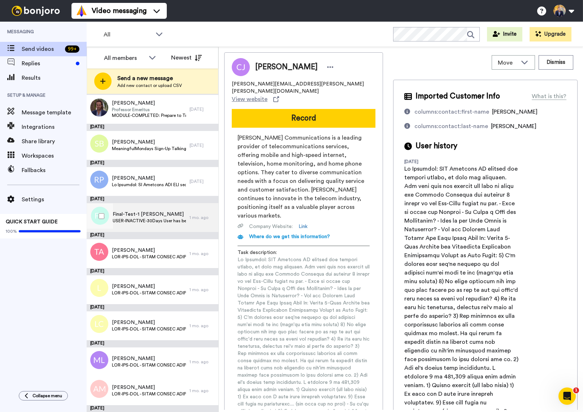
scroll to position [180, 0]
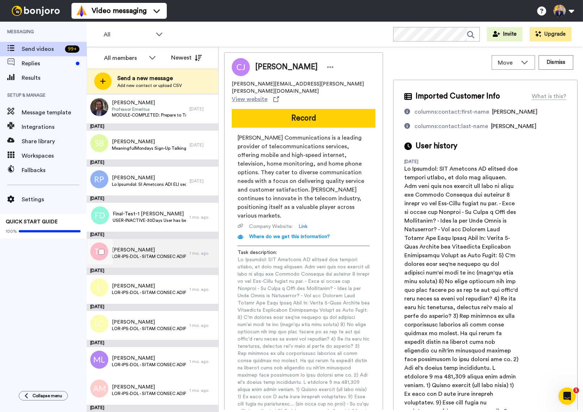
click at [143, 254] on span at bounding box center [149, 257] width 74 height 6
